Goal: Navigation & Orientation: Find specific page/section

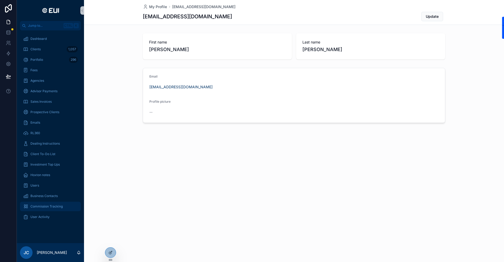
click at [44, 206] on span "Commission Tracking" at bounding box center [46, 207] width 32 height 4
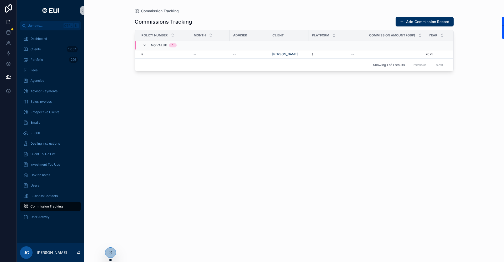
click at [141, 44] on div "No value 1" at bounding box center [159, 45] width 47 height 8
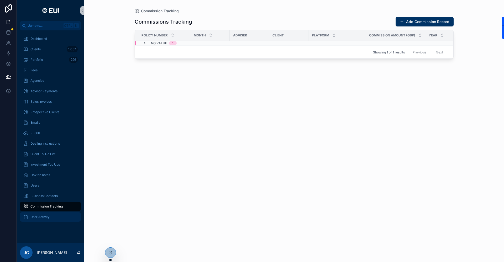
click at [46, 214] on div "User Activity" at bounding box center [50, 217] width 55 height 8
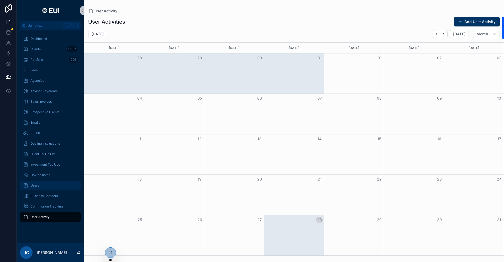
click at [38, 187] on span "Users" at bounding box center [34, 186] width 9 height 4
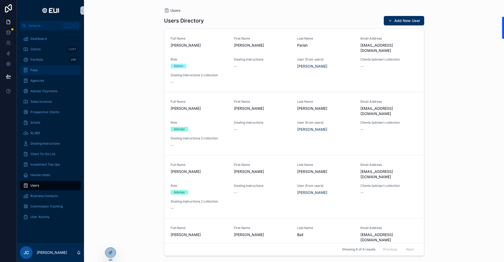
click at [38, 73] on div "Fees" at bounding box center [50, 70] width 55 height 8
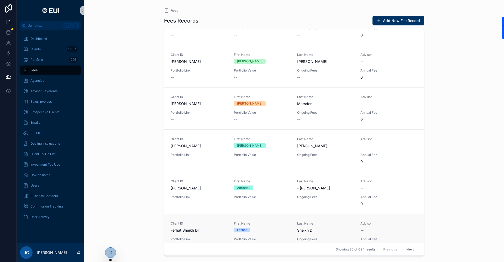
scroll to position [1058, 0]
